Goal: Task Accomplishment & Management: Manage account settings

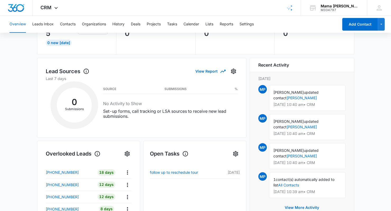
click at [179, 24] on div "Overview Leads Inbox Contacts Organizations History Deals Projects Tasks Calend…" at bounding box center [172, 24] width 332 height 17
click at [175, 24] on button "Tasks" at bounding box center [172, 24] width 10 height 17
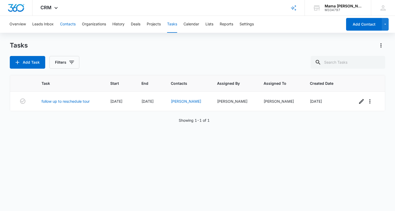
click at [72, 24] on button "Contacts" at bounding box center [68, 24] width 16 height 17
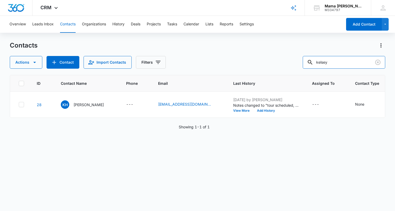
click at [339, 59] on input "kelsey" at bounding box center [344, 62] width 83 height 13
type input "[PERSON_NAME]"
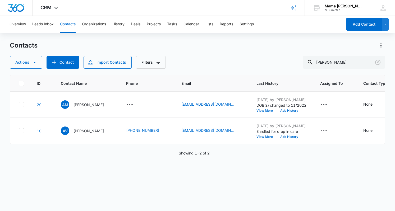
click at [86, 105] on p "[PERSON_NAME]" at bounding box center [89, 105] width 30 height 6
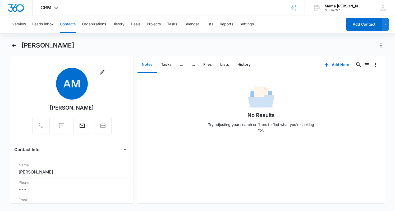
scroll to position [62, 0]
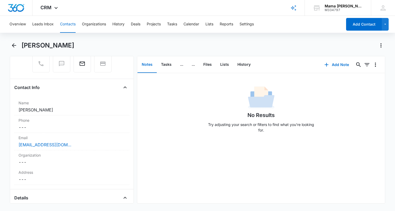
click at [28, 125] on dd "Cancel Save Changes ---" at bounding box center [72, 127] width 107 height 6
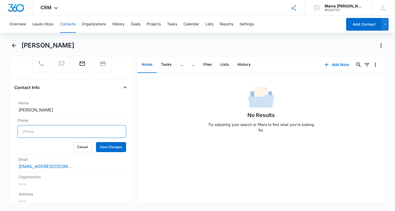
click at [27, 130] on input "Phone" at bounding box center [71, 131] width 109 height 13
paste input "[PHONE_NUMBER]"
type input "[PHONE_NUMBER]"
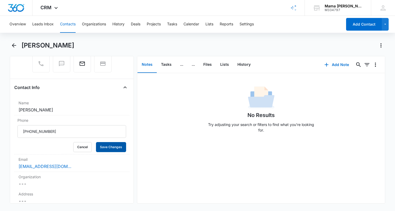
click at [111, 147] on button "Save Changes" at bounding box center [111, 147] width 30 height 10
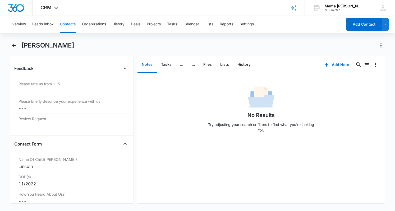
scroll to position [585, 0]
click at [33, 181] on div "11/2022" at bounding box center [72, 184] width 107 height 6
click at [30, 182] on input "11/2022" at bounding box center [71, 188] width 109 height 13
click at [29, 182] on input "11/2022" at bounding box center [71, 188] width 109 height 13
type input "[DATE]"
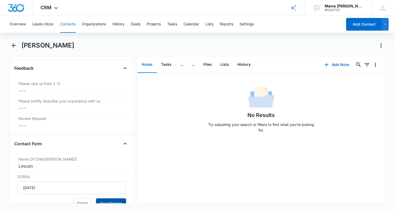
click at [107, 199] on button "Save Changes" at bounding box center [111, 204] width 30 height 10
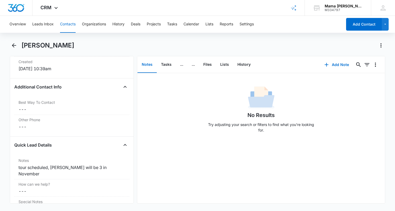
scroll to position [394, 0]
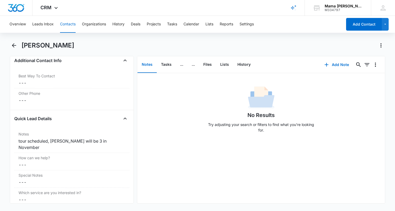
click at [72, 139] on div "tour scheduled, [PERSON_NAME] will be 3 in November" at bounding box center [72, 144] width 107 height 13
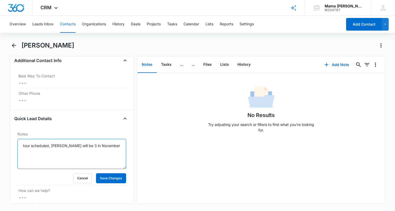
click at [104, 146] on textarea "tour scheduled, [PERSON_NAME] will be 3 in November" at bounding box center [71, 154] width 109 height 30
type textarea "tour scheduled, [PERSON_NAME] will be 3 in November, interested in M/W/F HDP"
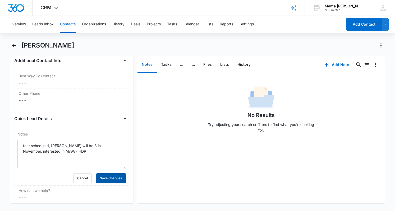
click at [106, 179] on button "Save Changes" at bounding box center [111, 179] width 30 height 10
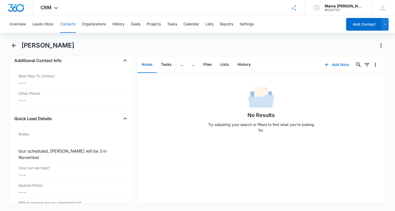
click at [338, 63] on button "Add Note" at bounding box center [336, 64] width 35 height 13
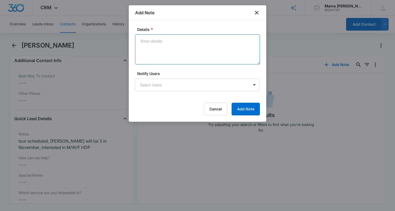
click at [148, 37] on textarea "Details *" at bounding box center [197, 49] width 125 height 30
type textarea "tour went really well! She seemed ready to enroll"
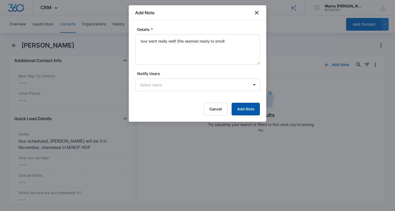
click at [246, 109] on button "Add Note" at bounding box center [246, 109] width 28 height 13
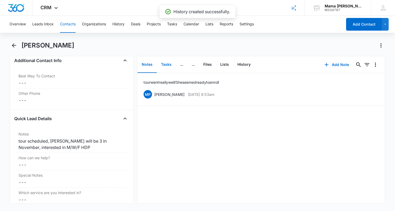
click at [166, 65] on button "Tasks" at bounding box center [166, 65] width 19 height 16
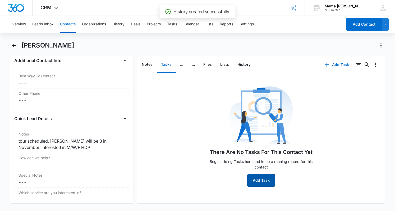
click at [257, 186] on button "Add Task" at bounding box center [261, 180] width 28 height 13
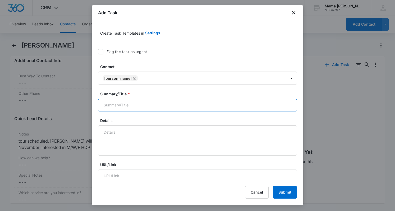
click at [126, 103] on input "Summary/Title *" at bounding box center [197, 105] width 199 height 13
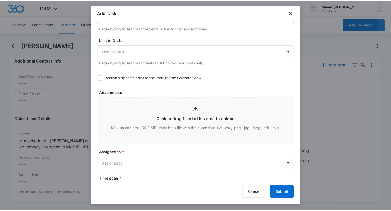
scroll to position [251, 0]
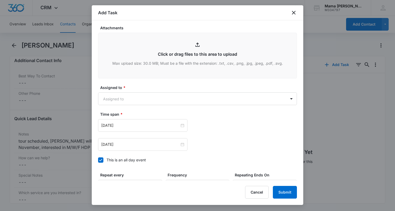
type input "follow up regarding enrollment"
click at [123, 96] on body "CRM Apps Reputation Websites Forms CRM Email Social POS Content Ads Intelligenc…" at bounding box center [197, 105] width 395 height 211
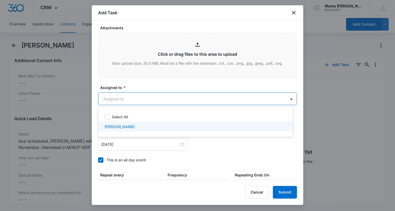
click at [123, 127] on p "[PERSON_NAME]" at bounding box center [120, 127] width 30 height 6
checkbox input "true"
click at [130, 142] on div at bounding box center [197, 105] width 395 height 211
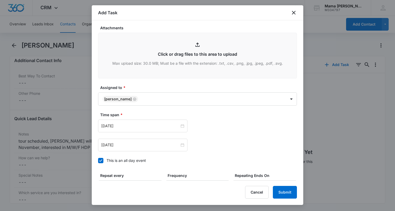
click at [130, 128] on input "[DATE]" at bounding box center [140, 126] width 78 height 6
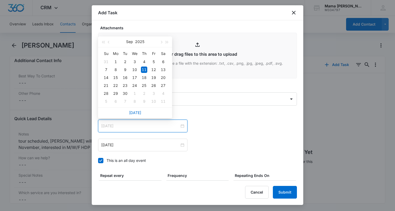
type input "[DATE]"
click at [154, 71] on div "12" at bounding box center [154, 70] width 6 height 6
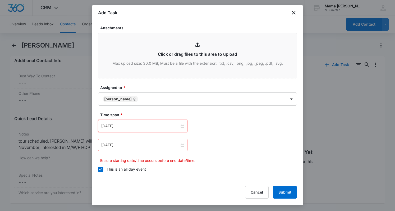
click at [125, 139] on div "[DATE]" at bounding box center [142, 145] width 89 height 13
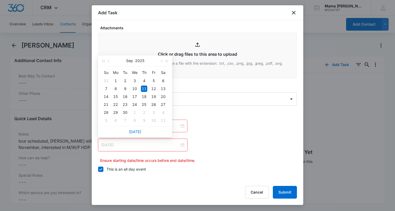
type input "[DATE]"
click at [153, 88] on div "12" at bounding box center [154, 89] width 6 height 6
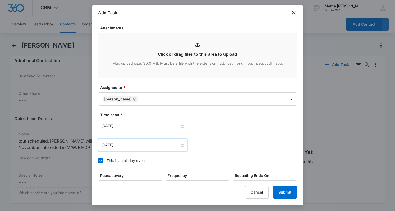
click at [223, 119] on div "Time span * [DATE] [DATE] Su Mo Tu We Th Fr Sa 31 1 2 3 4 5 6 7 8 9 10 11 12 13…" at bounding box center [197, 131] width 199 height 39
click at [284, 189] on button "Submit" at bounding box center [285, 192] width 24 height 13
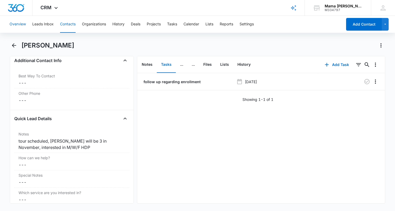
click at [23, 24] on button "Overview" at bounding box center [18, 24] width 16 height 17
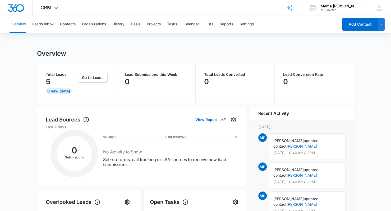
click at [57, 7] on icon at bounding box center [56, 8] width 6 height 6
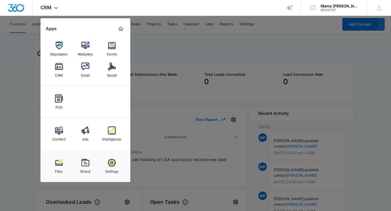
click at [113, 66] on img at bounding box center [112, 67] width 8 height 8
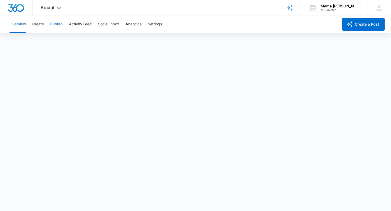
click at [55, 24] on button "Publish" at bounding box center [56, 24] width 12 height 17
